Goal: Information Seeking & Learning: Learn about a topic

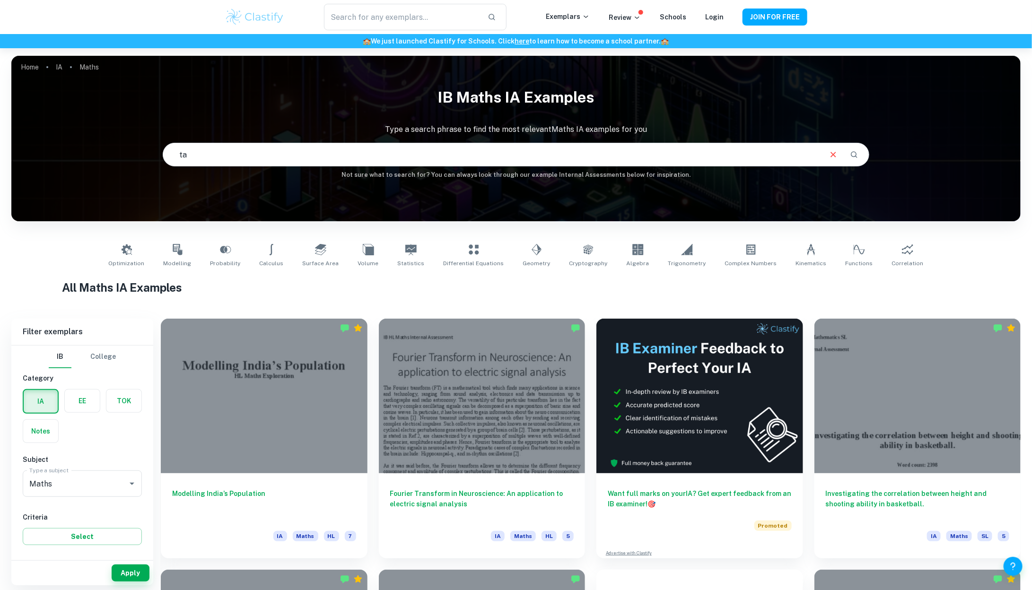
type input "t"
type input "childe"
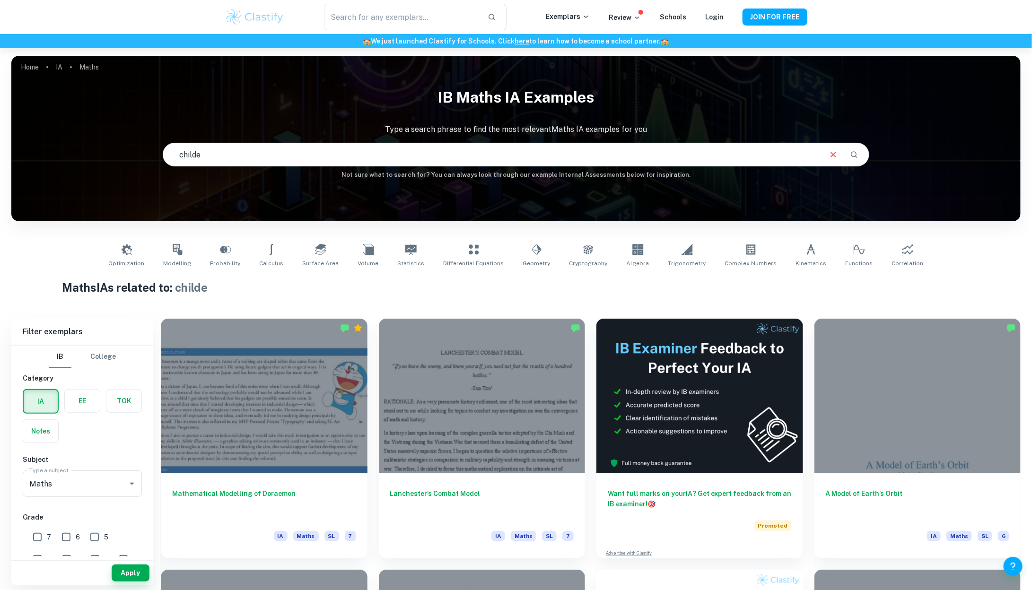
drag, startPoint x: 347, startPoint y: 151, endPoint x: 93, endPoint y: 151, distance: 253.9
click at [93, 151] on div "IB Maths IA examples Type a search phrase to find the most relevant Maths IA ex…" at bounding box center [515, 130] width 1009 height 97
type input "[PERSON_NAME]"
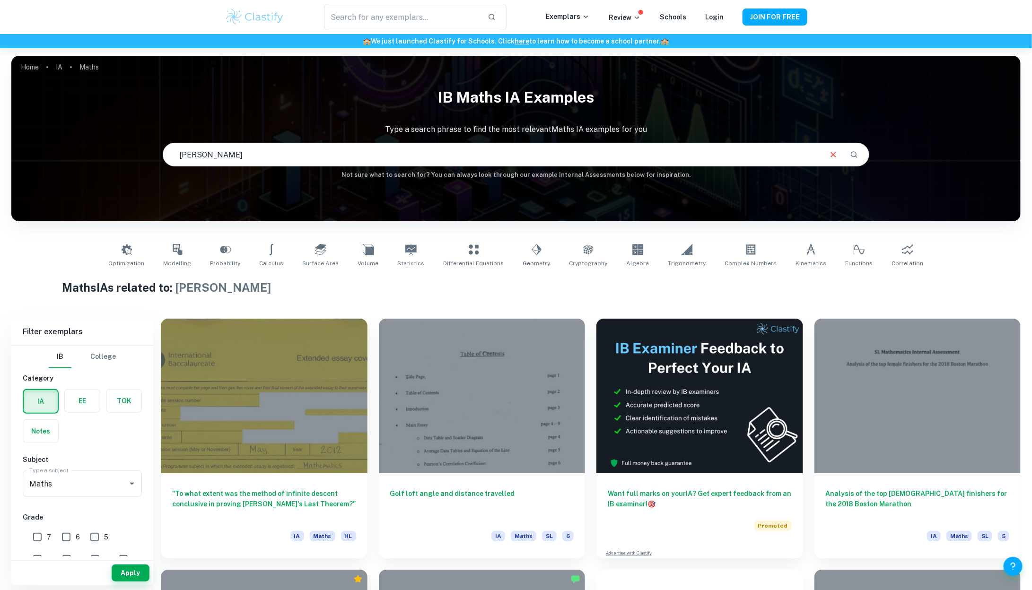
drag, startPoint x: 243, startPoint y: 157, endPoint x: 109, endPoint y: 158, distance: 133.3
click at [110, 158] on div "IB Maths IA examples Type a search phrase to find the most relevant Maths IA ex…" at bounding box center [515, 130] width 1009 height 97
type input "genshin"
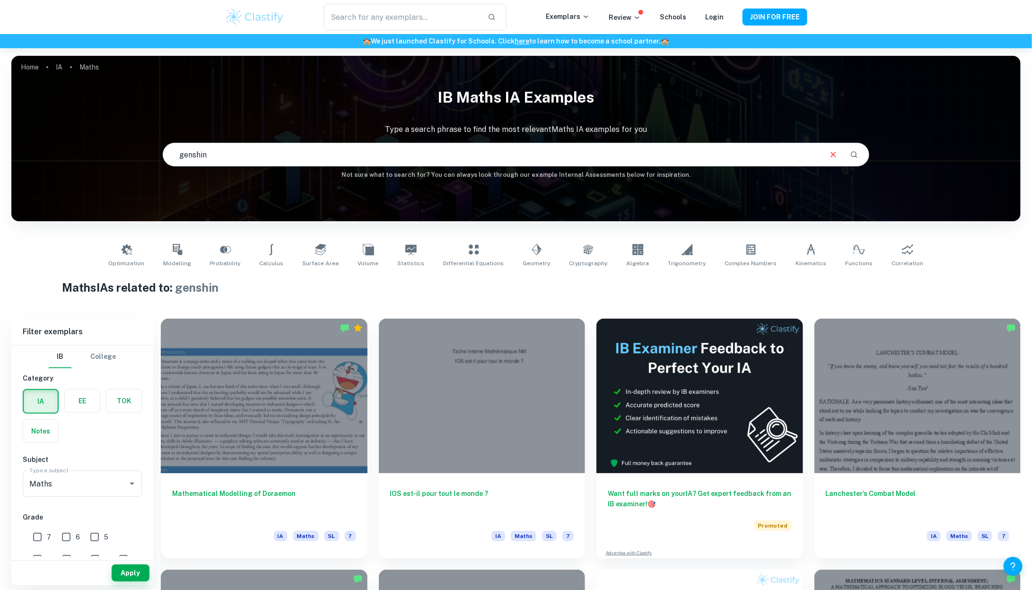
drag, startPoint x: 317, startPoint y: 152, endPoint x: 76, endPoint y: 152, distance: 241.2
click at [76, 152] on div "IB Maths IA examples Type a search phrase to find the most relevant Maths IA ex…" at bounding box center [515, 130] width 1009 height 97
type input "bleach"
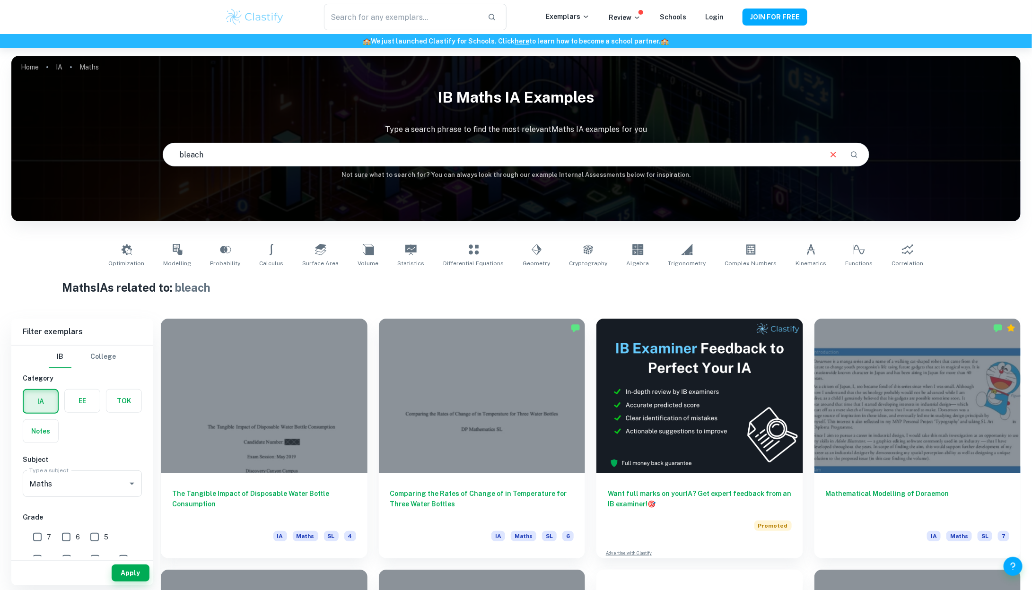
drag, startPoint x: 265, startPoint y: 153, endPoint x: 0, endPoint y: 151, distance: 264.8
type input "anime"
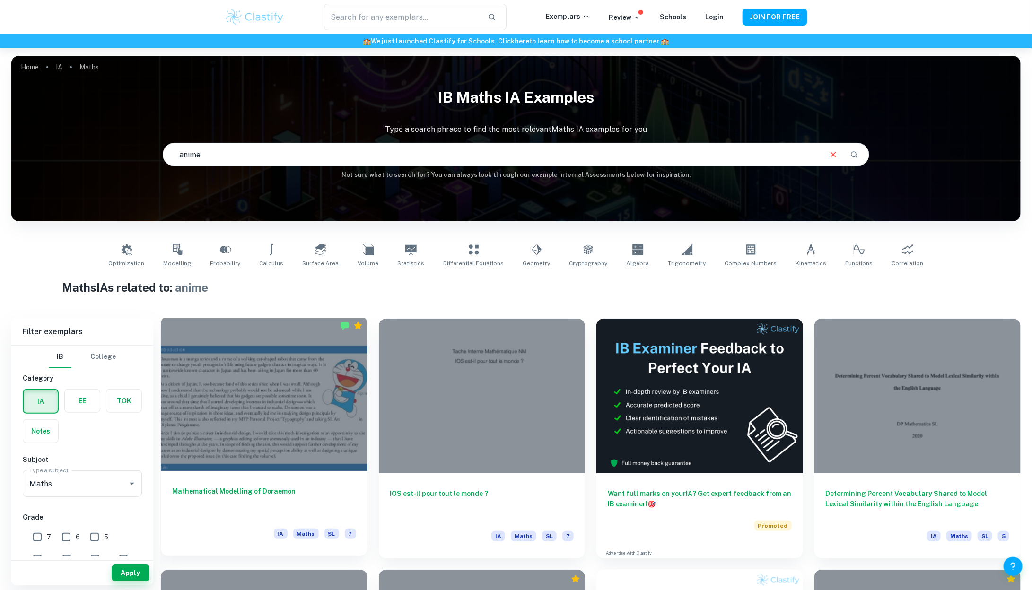
click at [194, 410] on div at bounding box center [264, 393] width 207 height 155
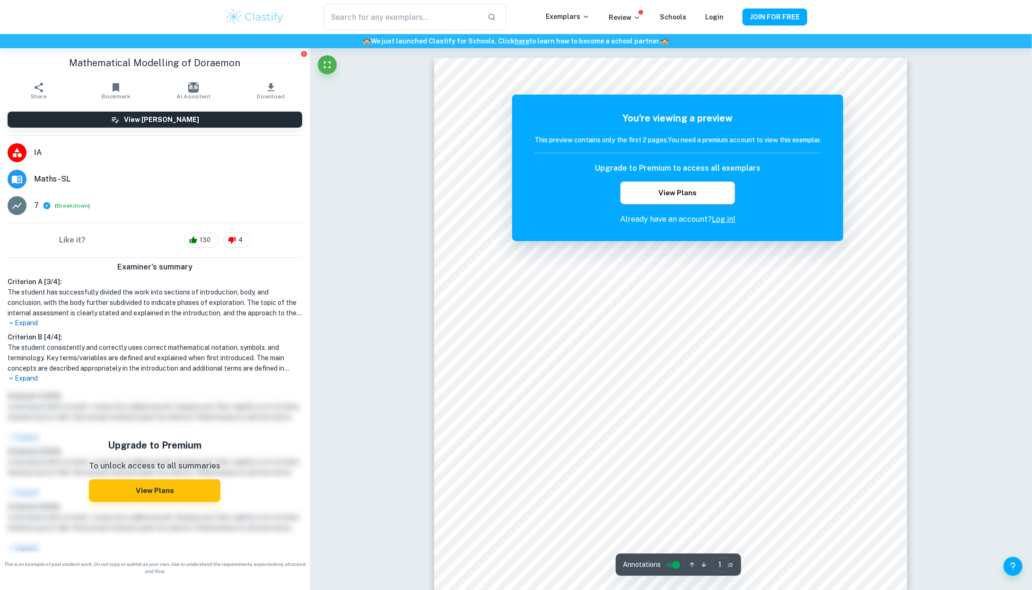
scroll to position [875, 0]
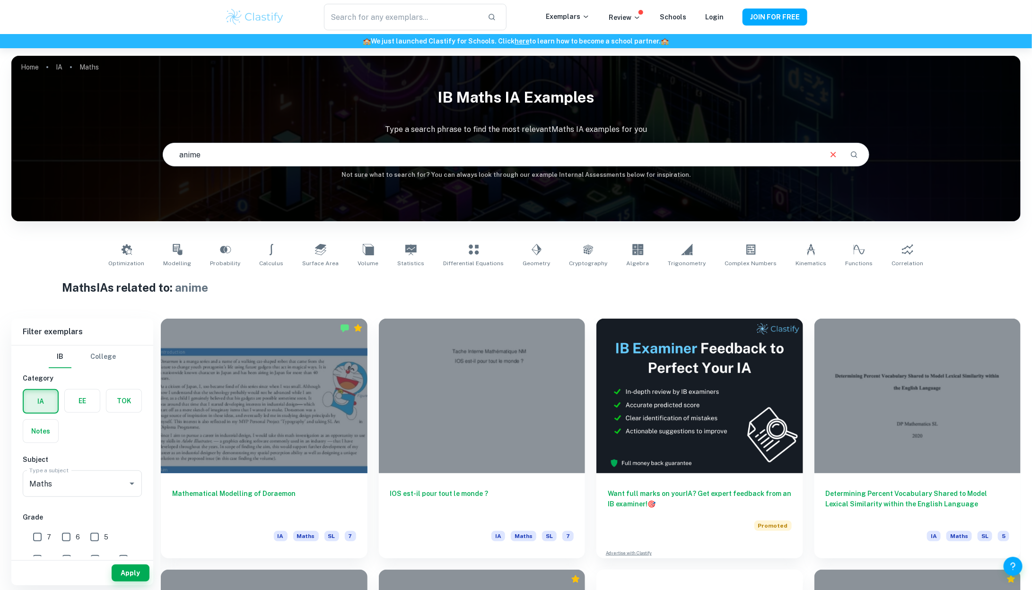
drag, startPoint x: 352, startPoint y: 151, endPoint x: 83, endPoint y: 151, distance: 269.1
click at [83, 151] on div "IB Maths IA examples Type a search phrase to find the most relevant Maths IA ex…" at bounding box center [515, 130] width 1009 height 97
type input "n"
type input "mathematical modelling"
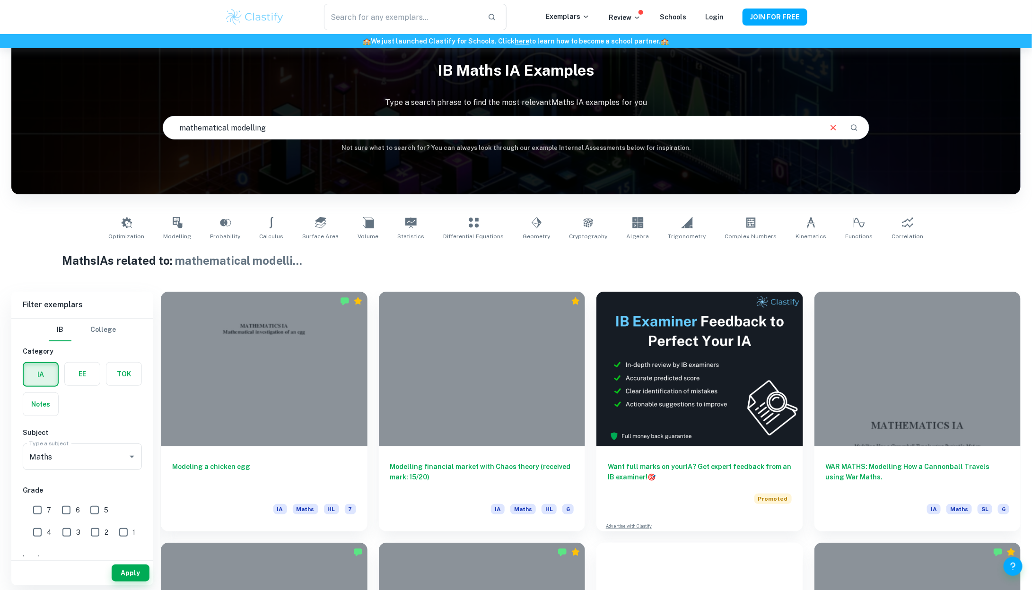
scroll to position [28, 0]
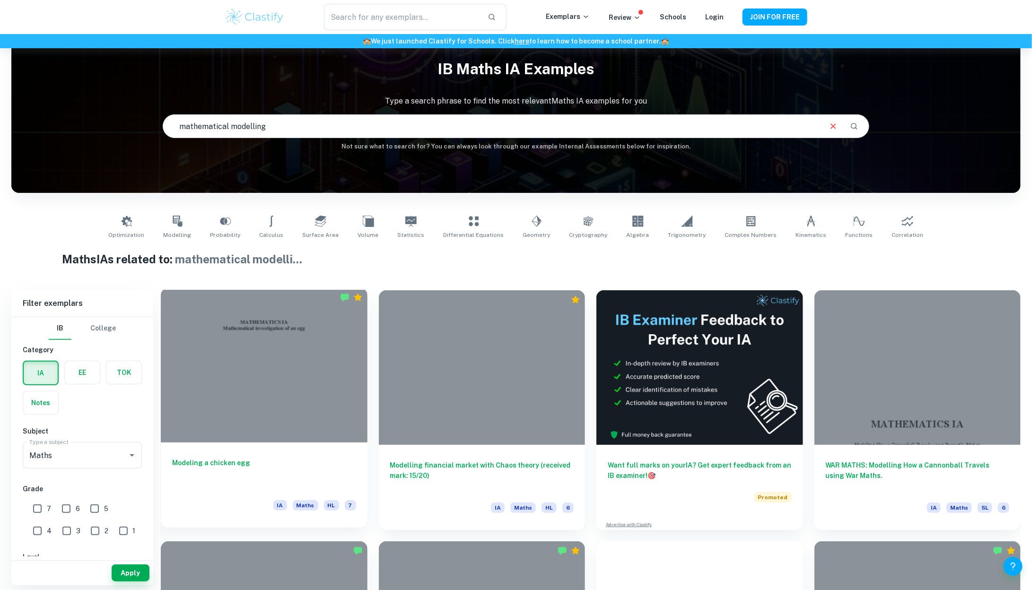
click at [232, 403] on div at bounding box center [264, 365] width 207 height 155
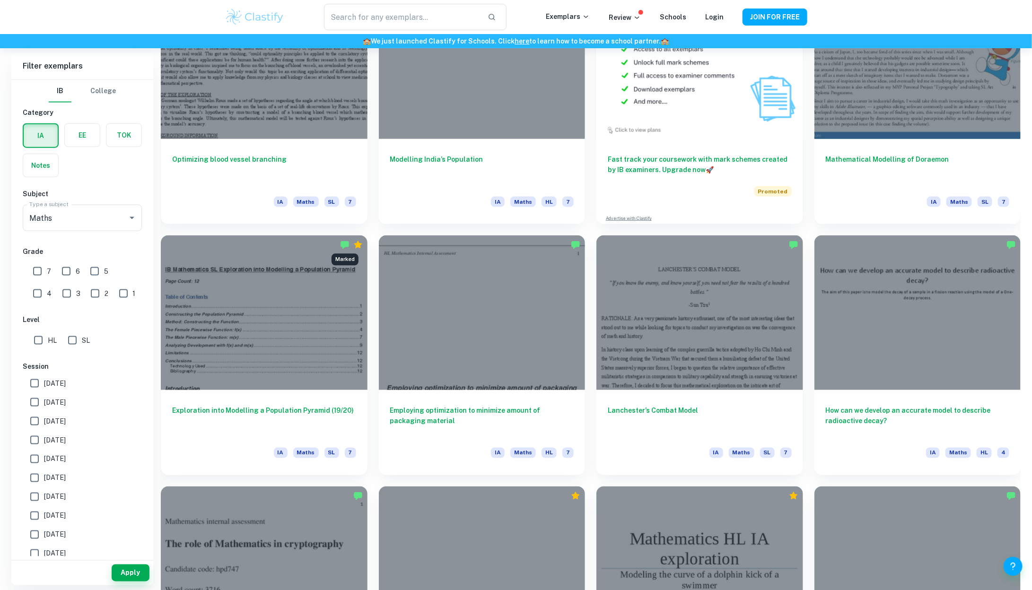
scroll to position [588, 0]
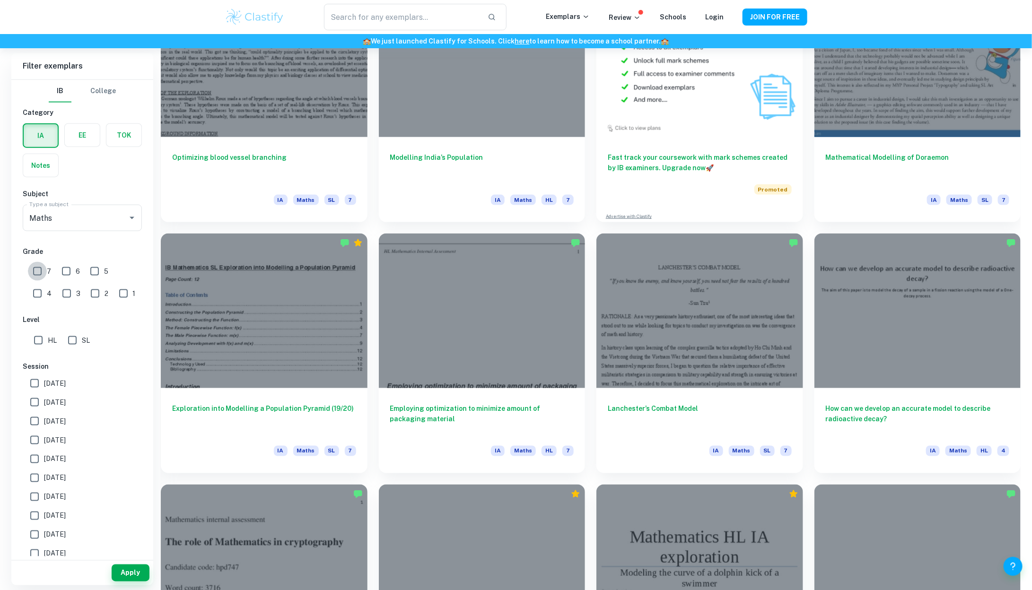
click at [37, 273] on input "7" at bounding box center [37, 271] width 19 height 19
checkbox input "true"
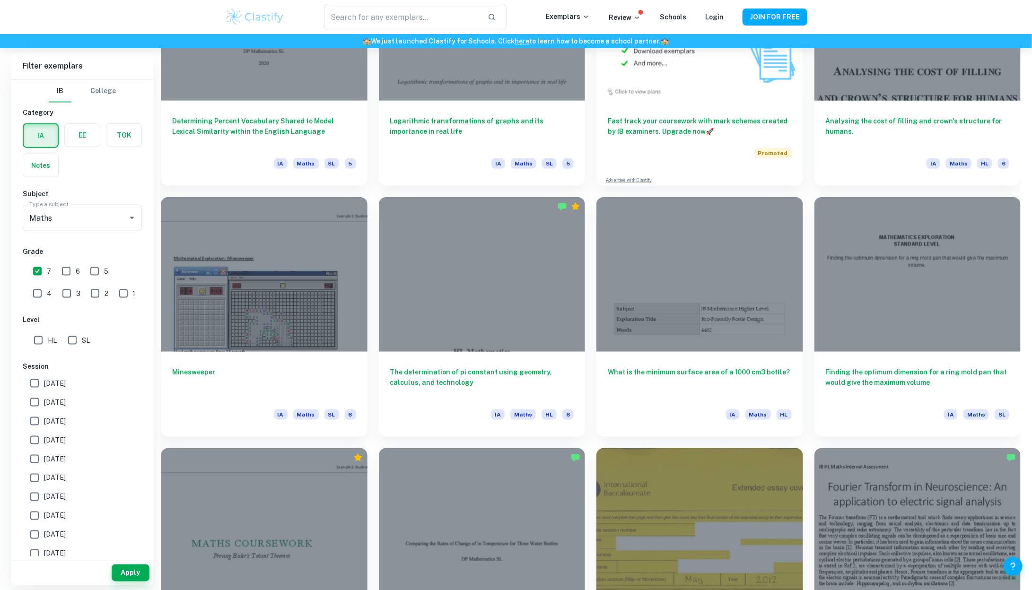
scroll to position [2647, 0]
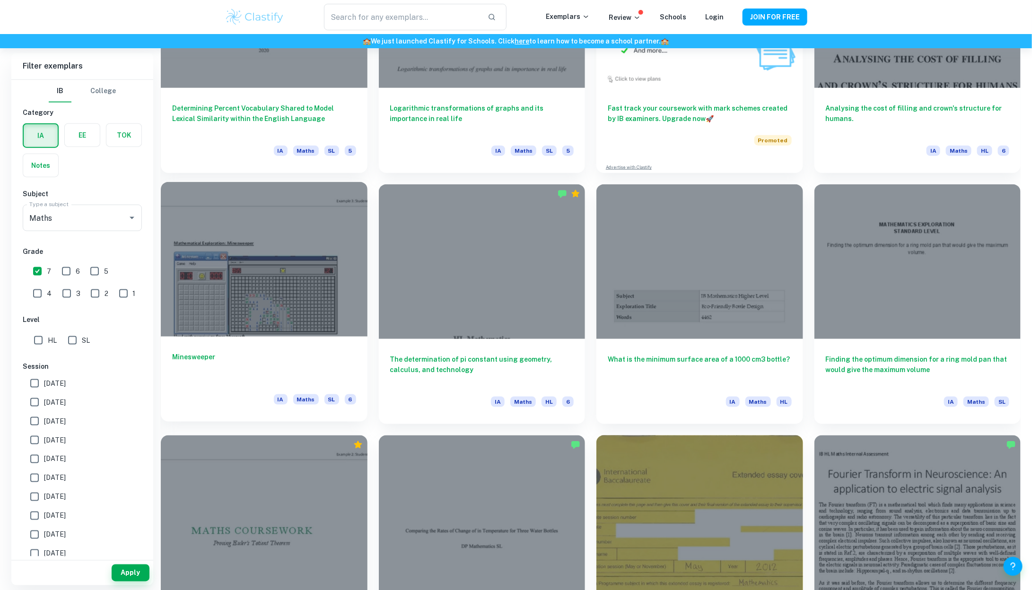
click at [296, 294] on div at bounding box center [264, 259] width 207 height 155
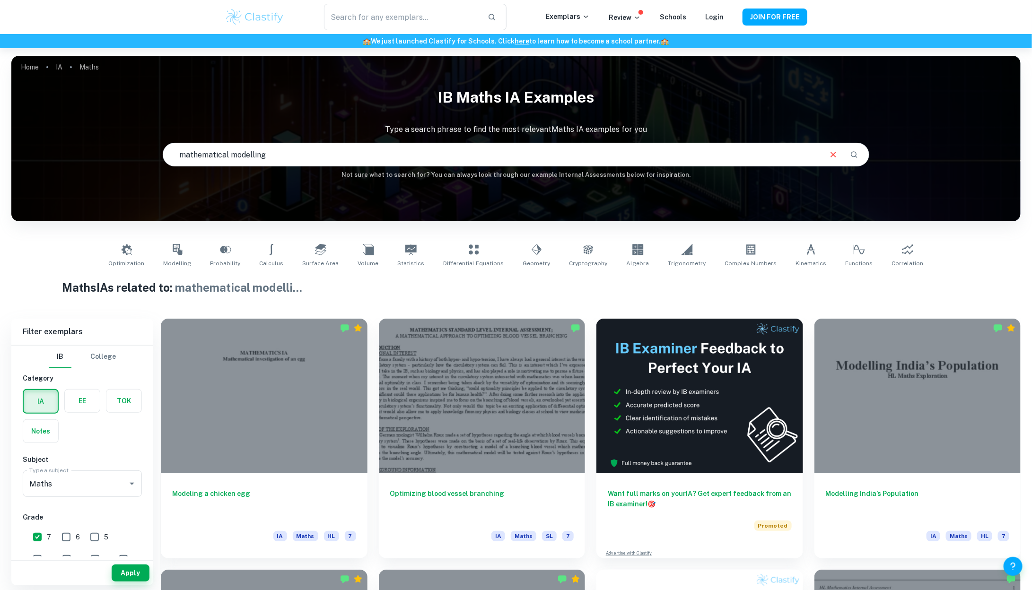
drag, startPoint x: 255, startPoint y: 159, endPoint x: 0, endPoint y: 159, distance: 255.3
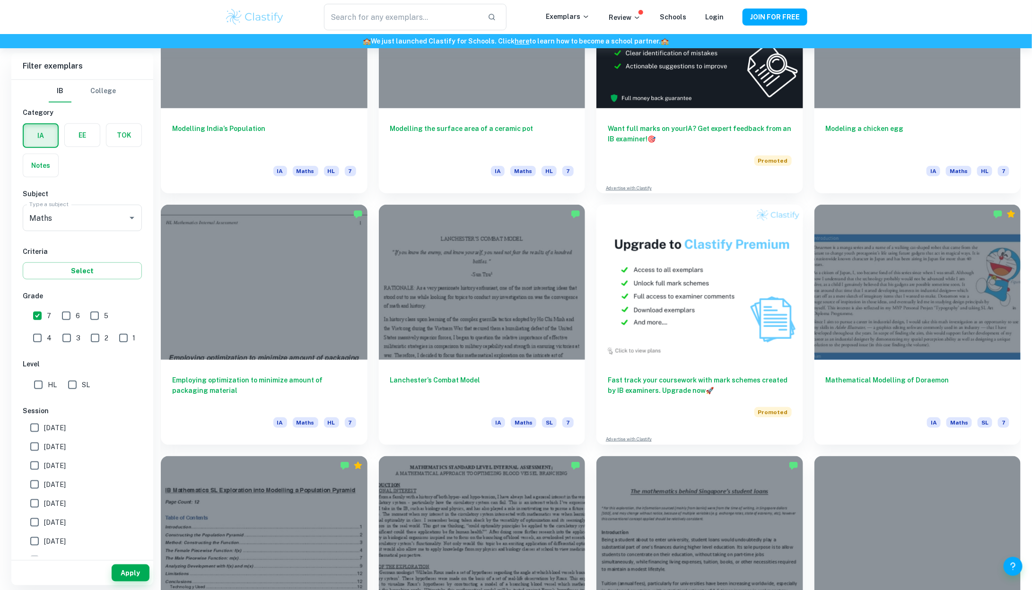
scroll to position [416, 0]
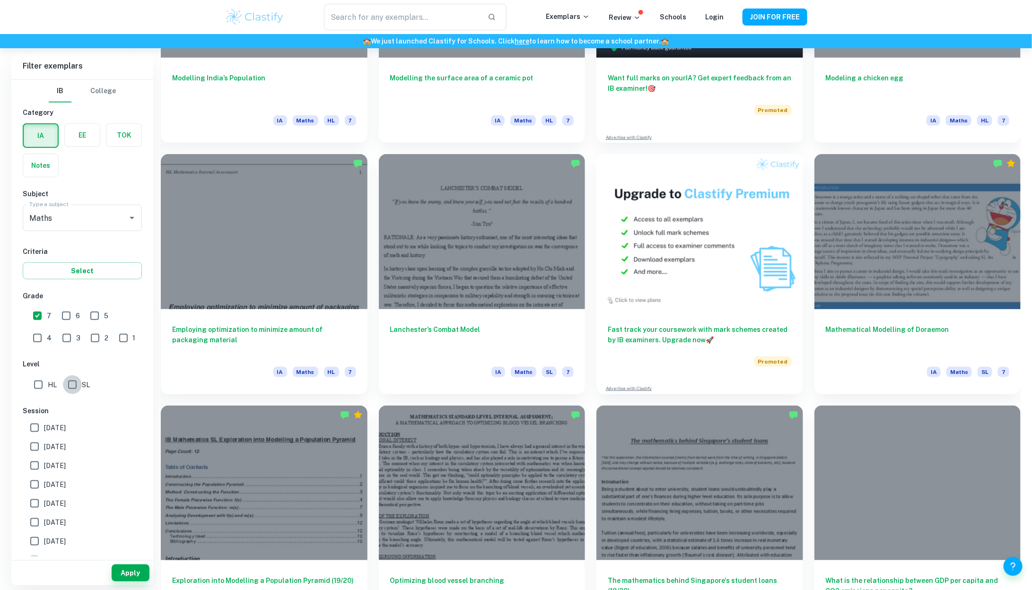
click at [72, 379] on input "SL" at bounding box center [72, 384] width 19 height 19
checkbox input "true"
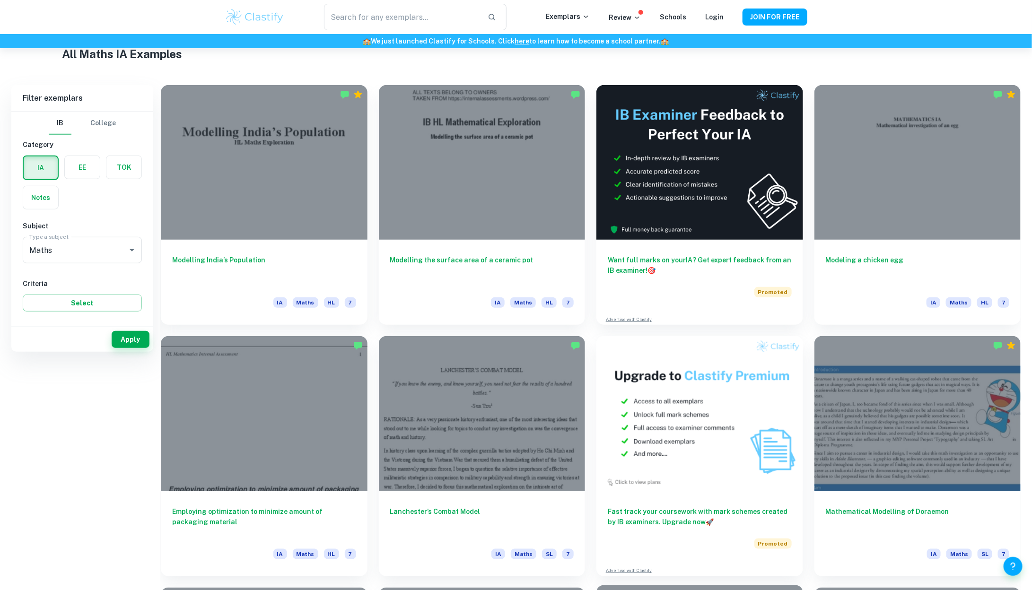
scroll to position [0, 0]
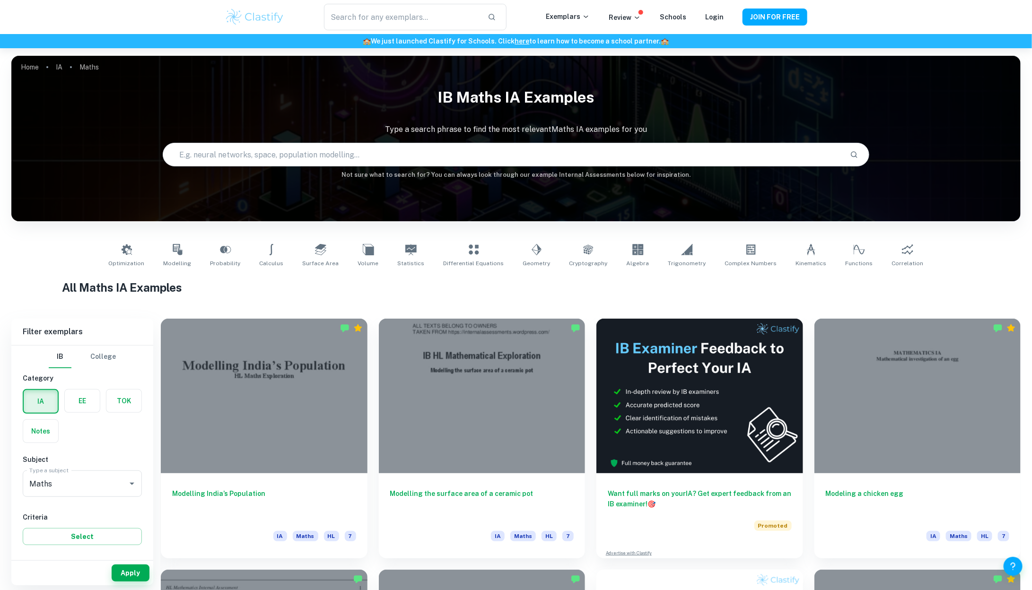
click at [269, 164] on input "text" at bounding box center [502, 154] width 679 height 26
type input "minesweeper"
click at [261, 164] on input "minesweeper" at bounding box center [491, 154] width 657 height 26
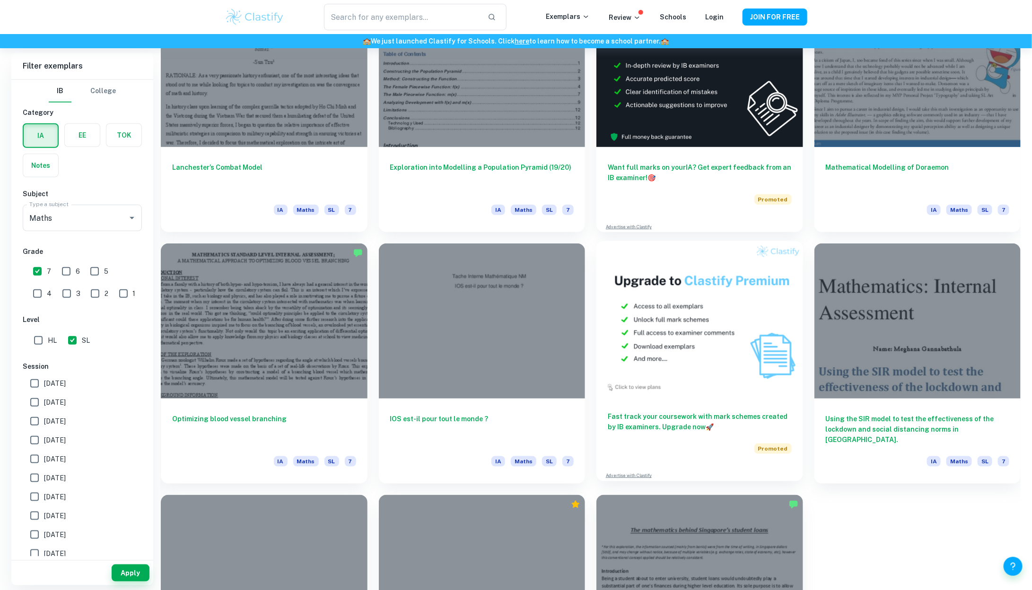
scroll to position [385, 0]
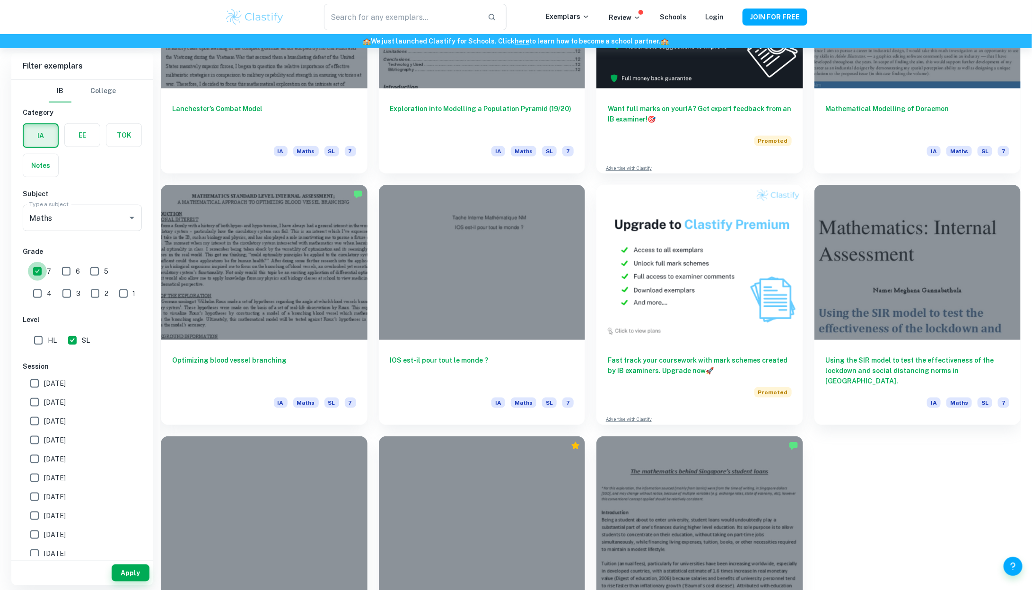
click at [38, 270] on input "7" at bounding box center [37, 271] width 19 height 19
checkbox input "false"
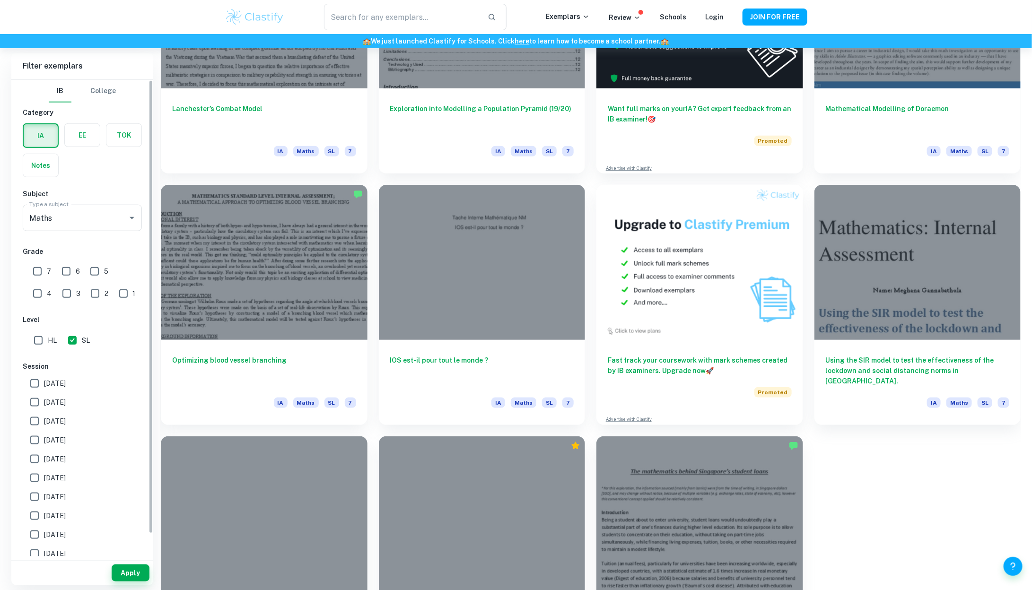
click at [132, 587] on div "Filter exemplars IB College Category IA EE TOK Notes Subject Type a subject Mat…" at bounding box center [515, 305] width 1009 height 742
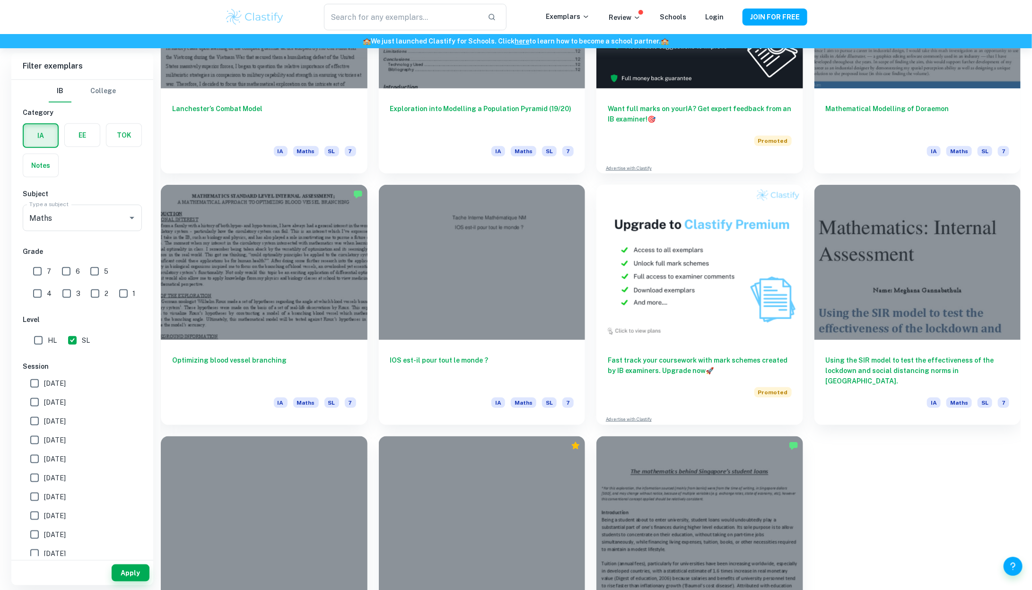
click at [132, 582] on div "Apply" at bounding box center [82, 573] width 142 height 25
click at [132, 581] on button "Apply" at bounding box center [131, 573] width 38 height 17
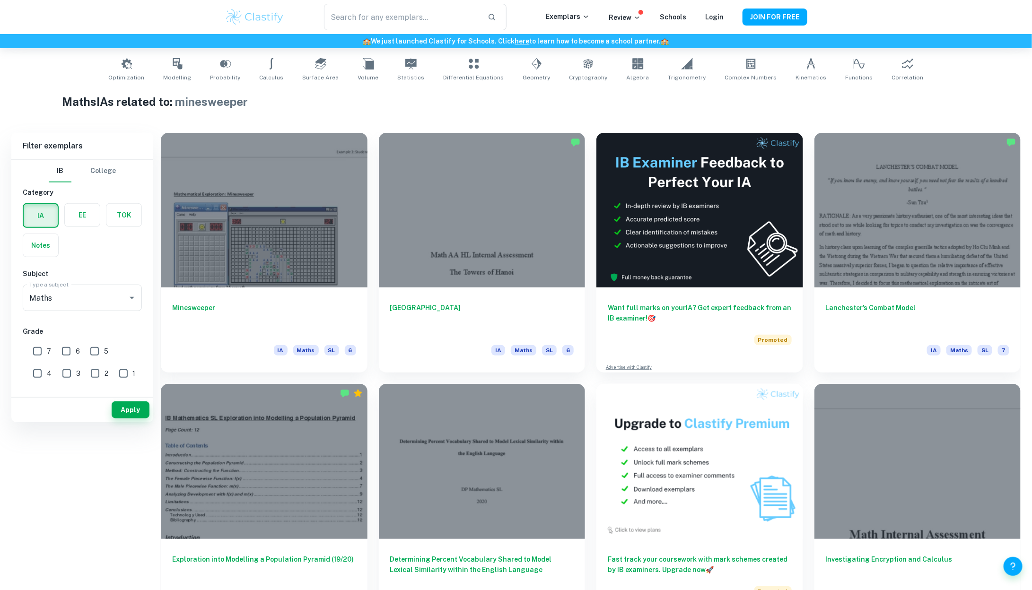
scroll to position [0, 0]
